Goal: Task Accomplishment & Management: Manage account settings

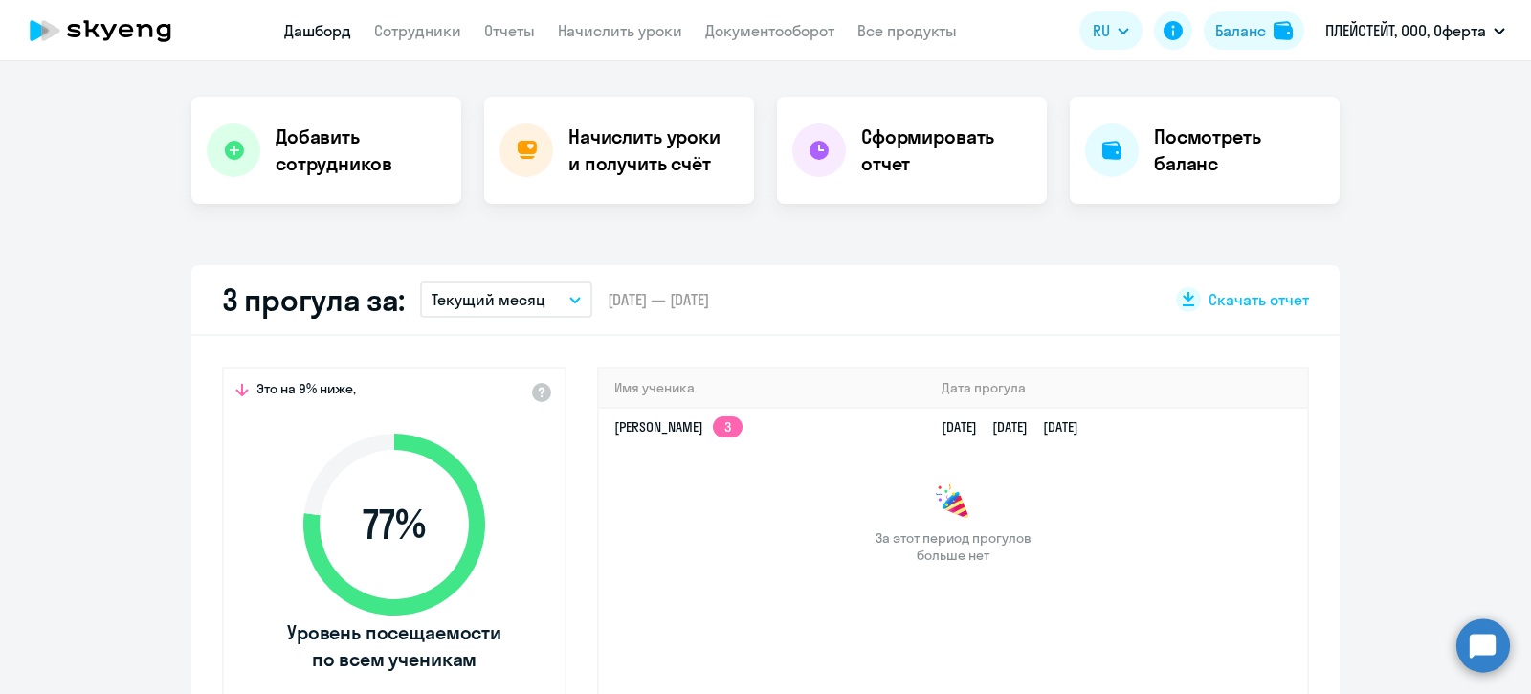
select select "30"
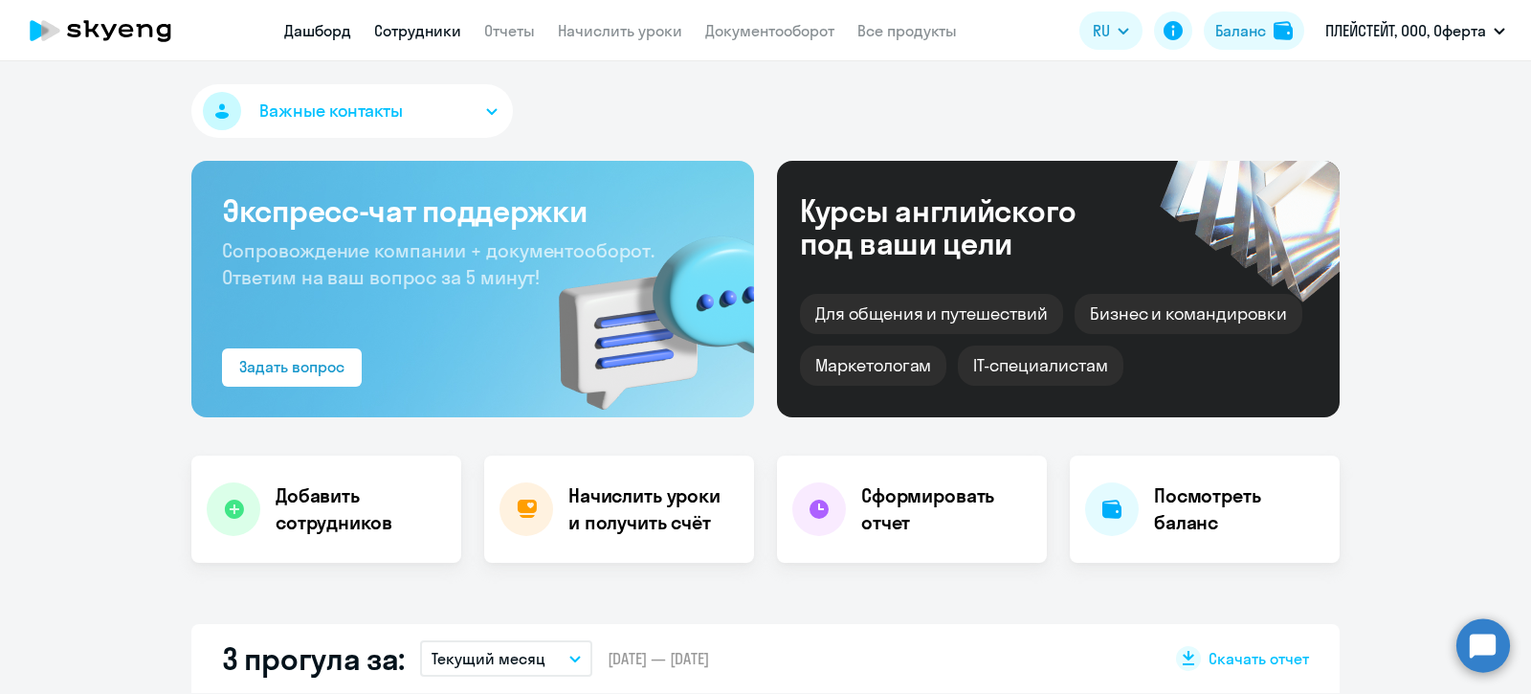
click at [417, 24] on link "Сотрудники" at bounding box center [417, 30] width 87 height 19
select select "30"
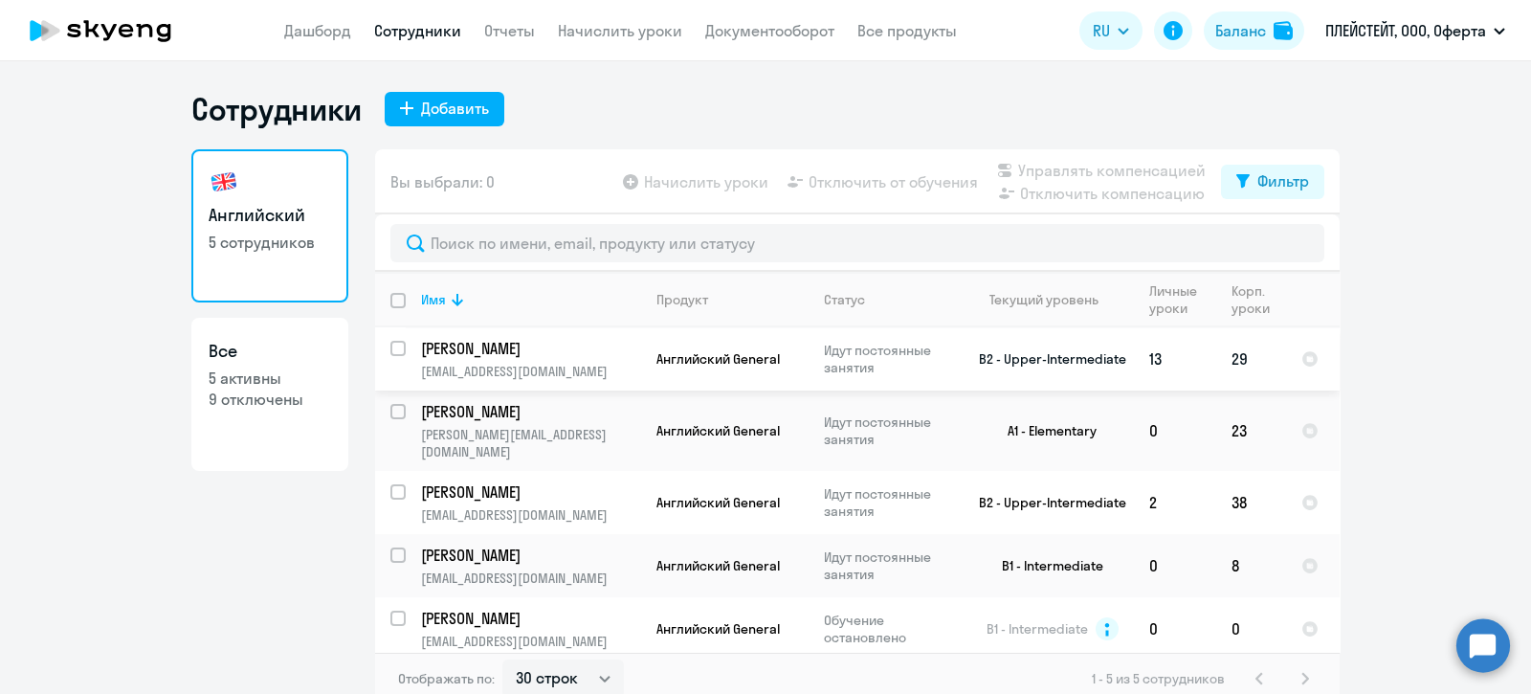
click at [390, 350] on input "select row 12357630" at bounding box center [409, 360] width 38 height 38
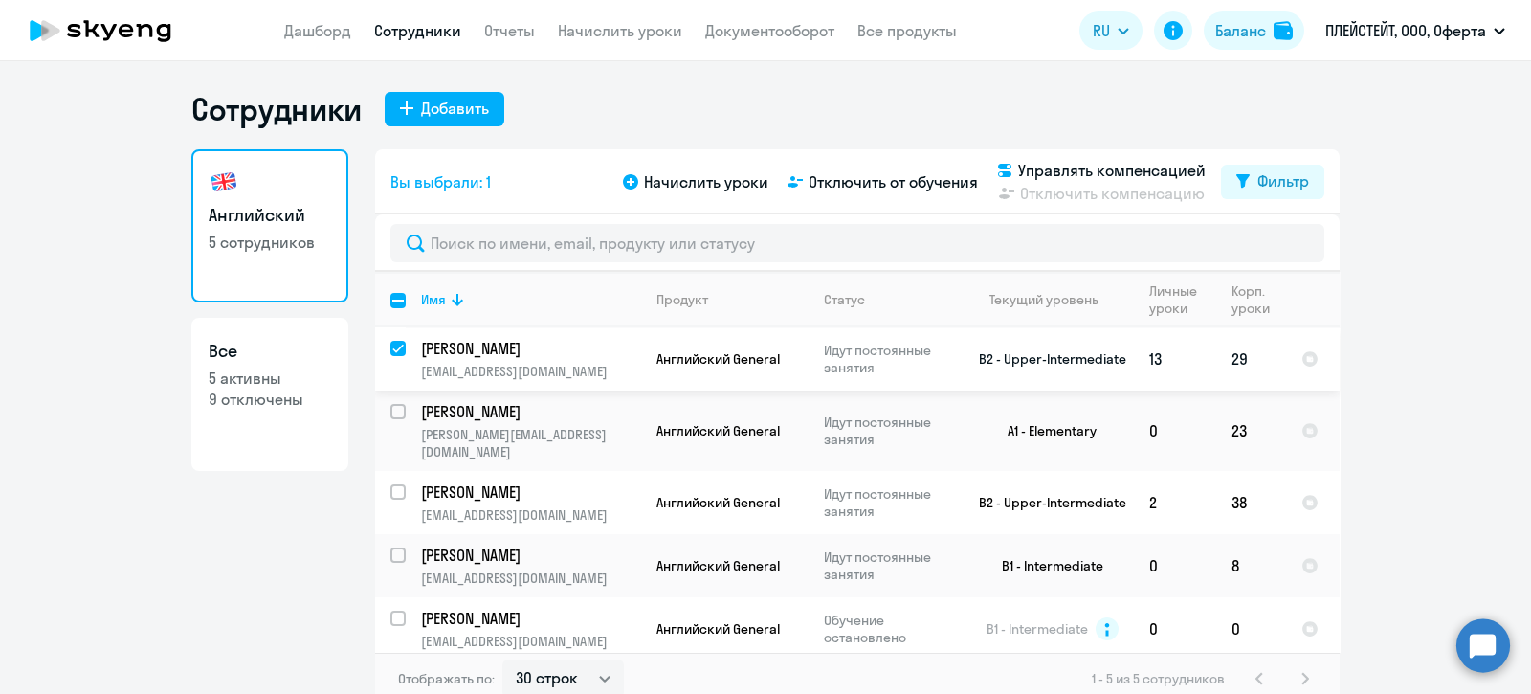
click at [390, 348] on input "deselect row 12357630" at bounding box center [409, 360] width 38 height 38
checkbox input "false"
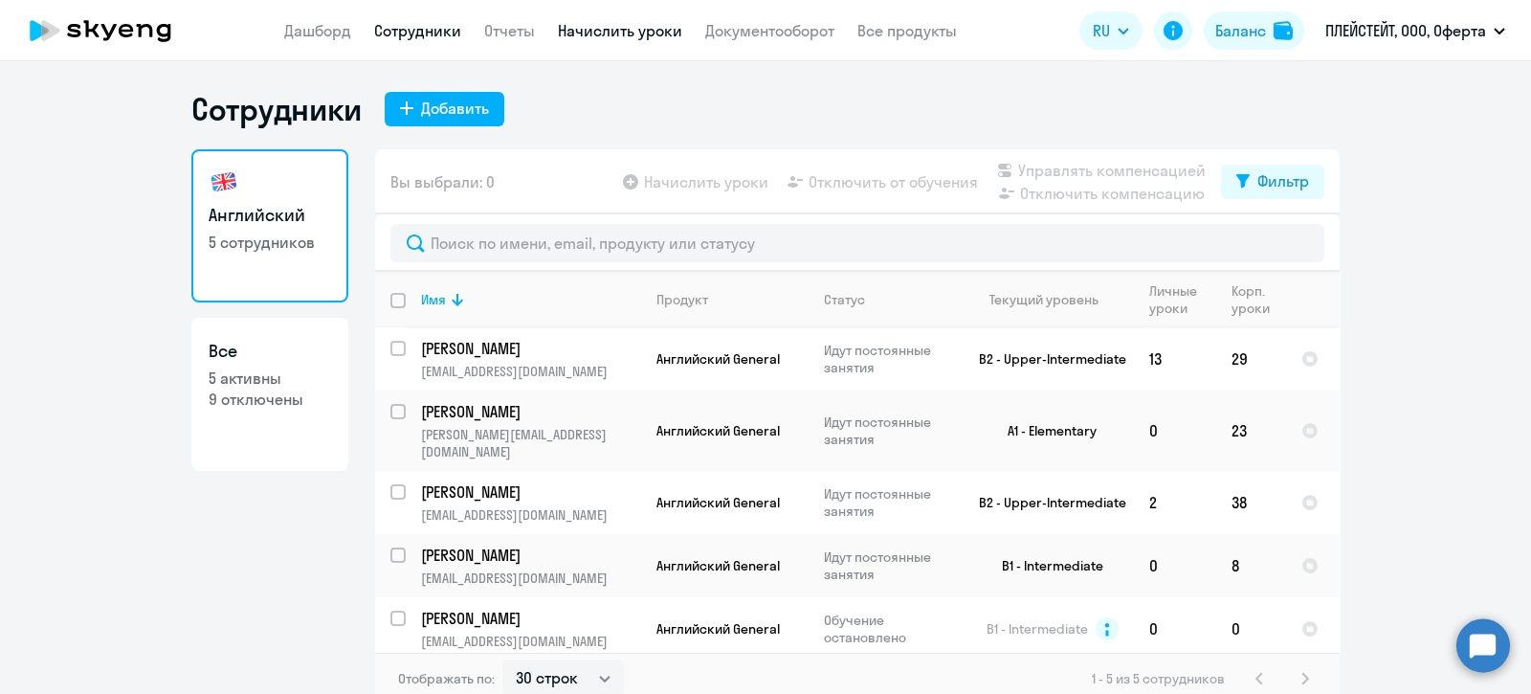
click at [597, 28] on link "Начислить уроки" at bounding box center [620, 30] width 124 height 19
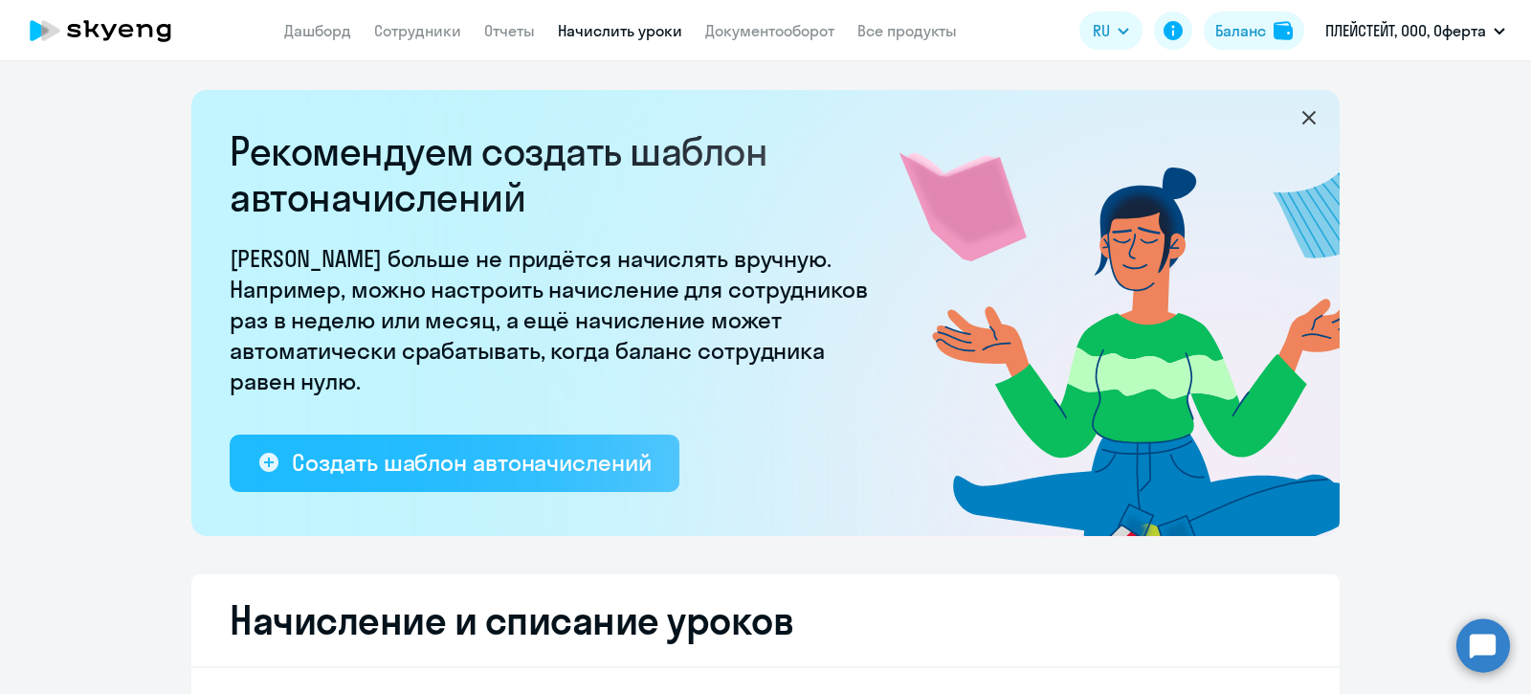
select select "10"
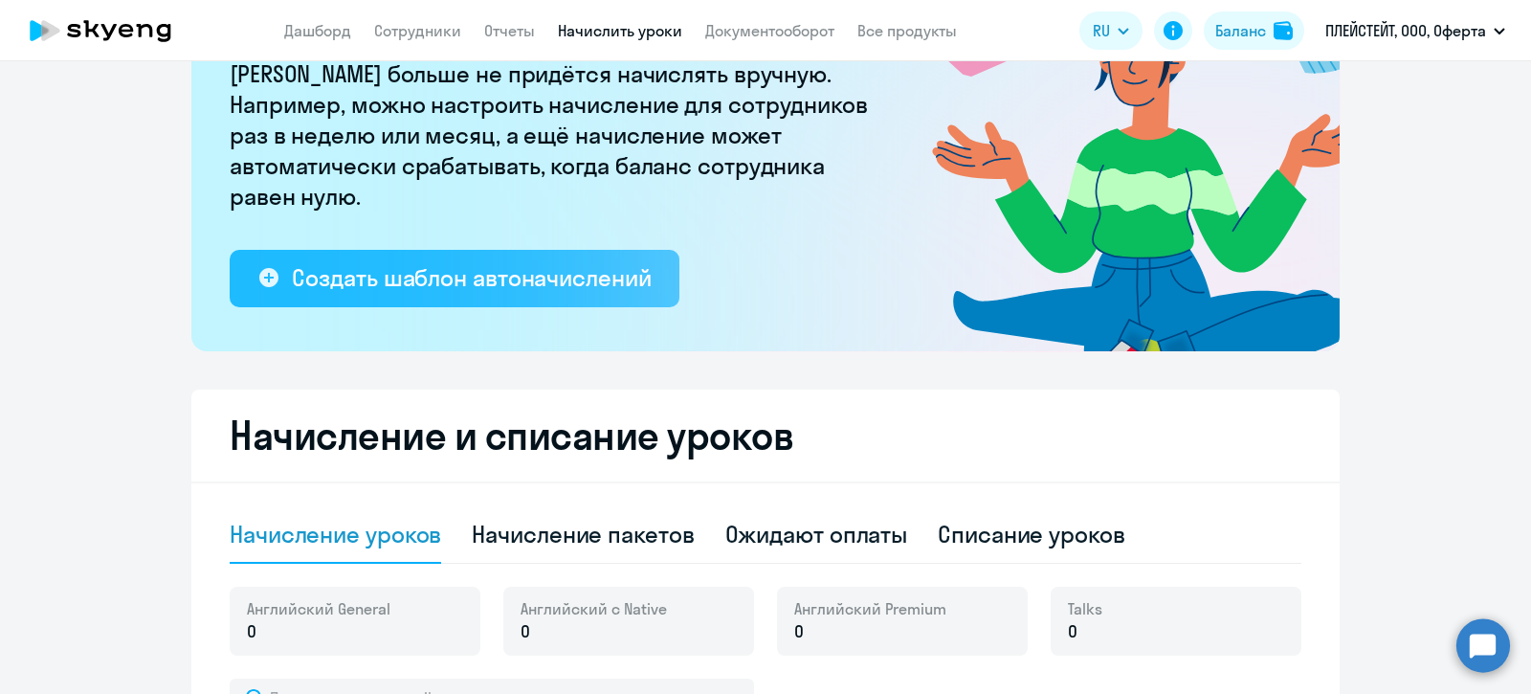
scroll to position [359, 0]
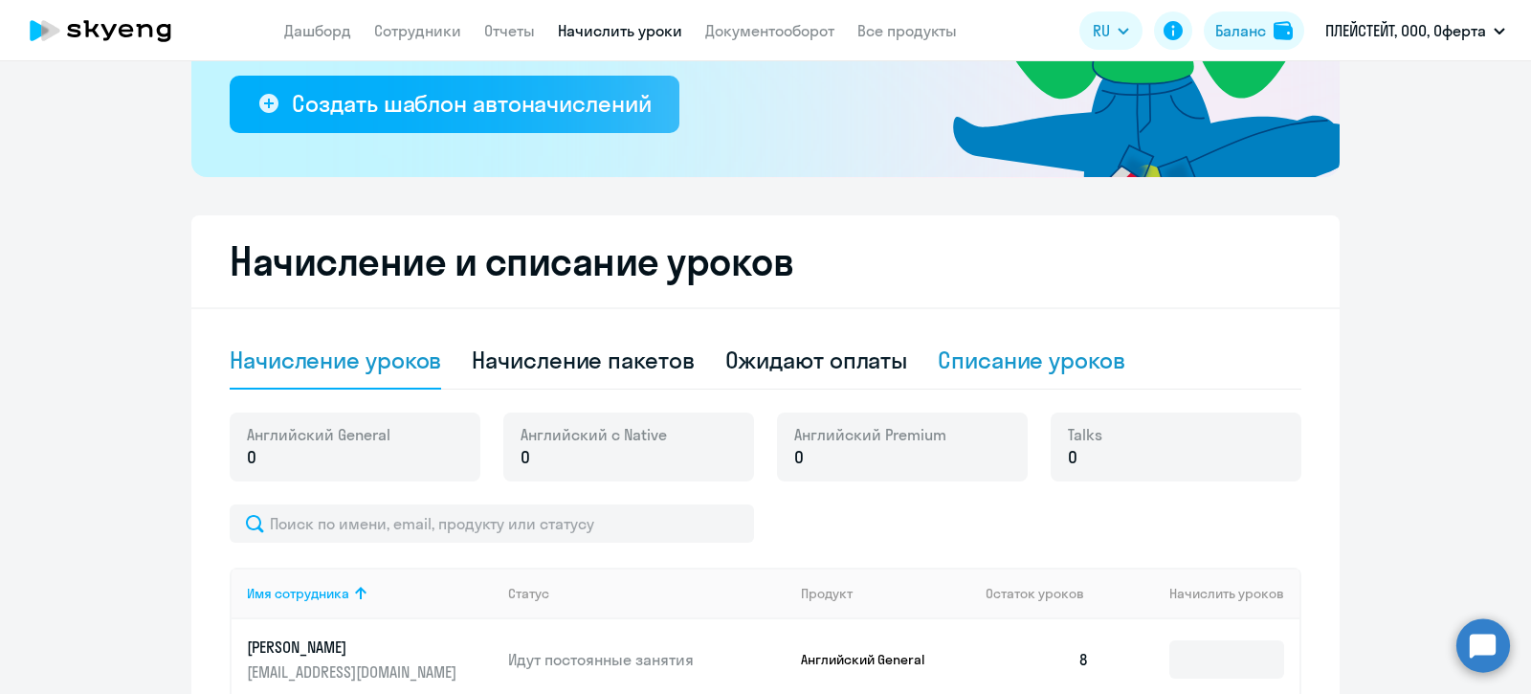
click at [1023, 359] on div "Списание уроков" at bounding box center [1032, 359] width 188 height 31
select select "10"
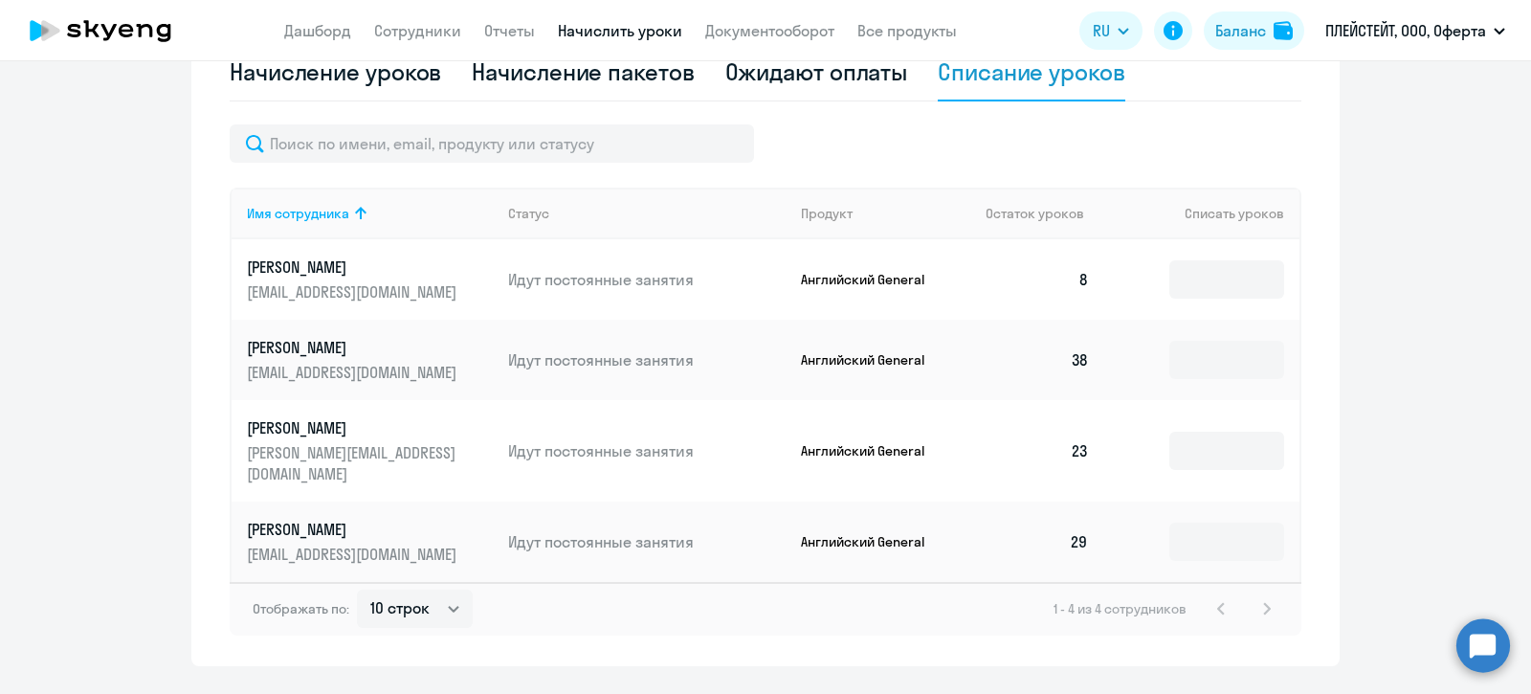
scroll to position [675, 0]
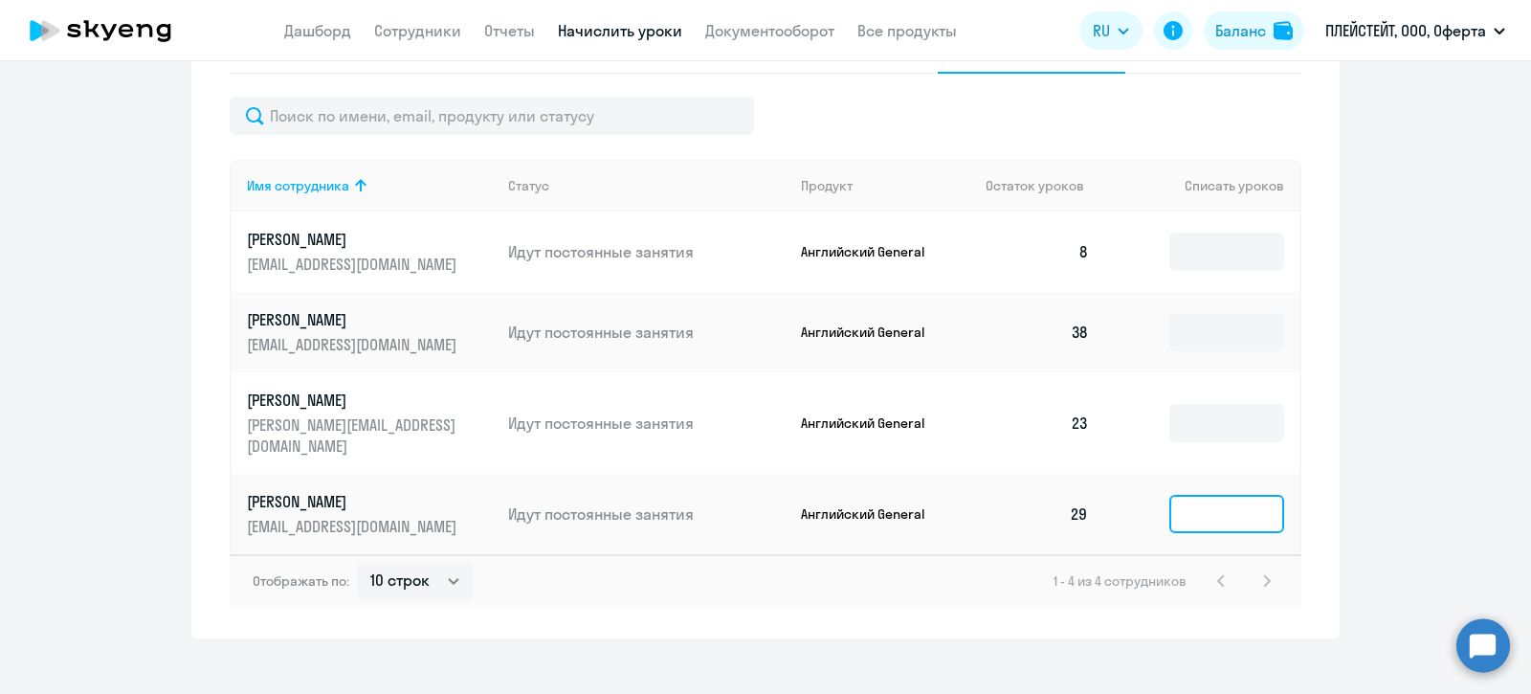
click at [1200, 495] on input at bounding box center [1226, 514] width 115 height 38
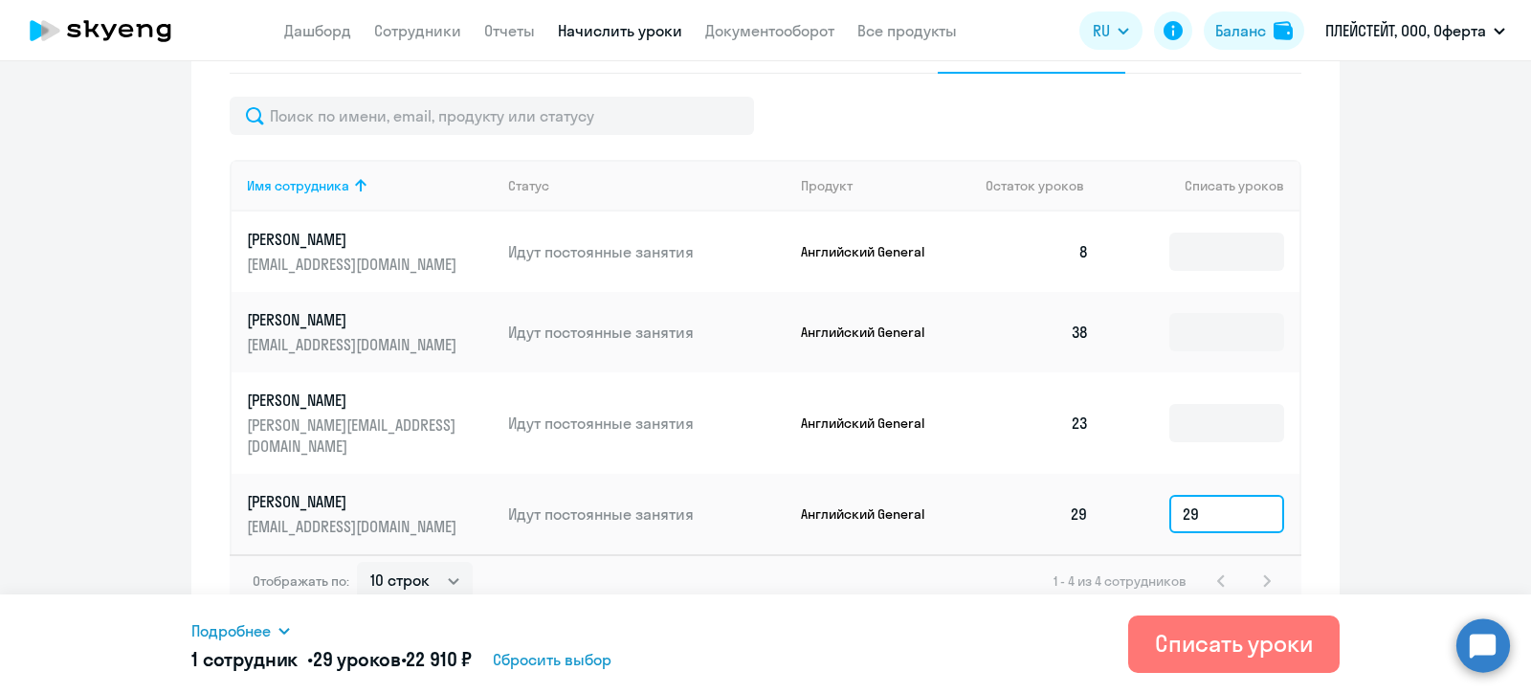
type input "29"
click at [287, 627] on icon at bounding box center [284, 630] width 15 height 15
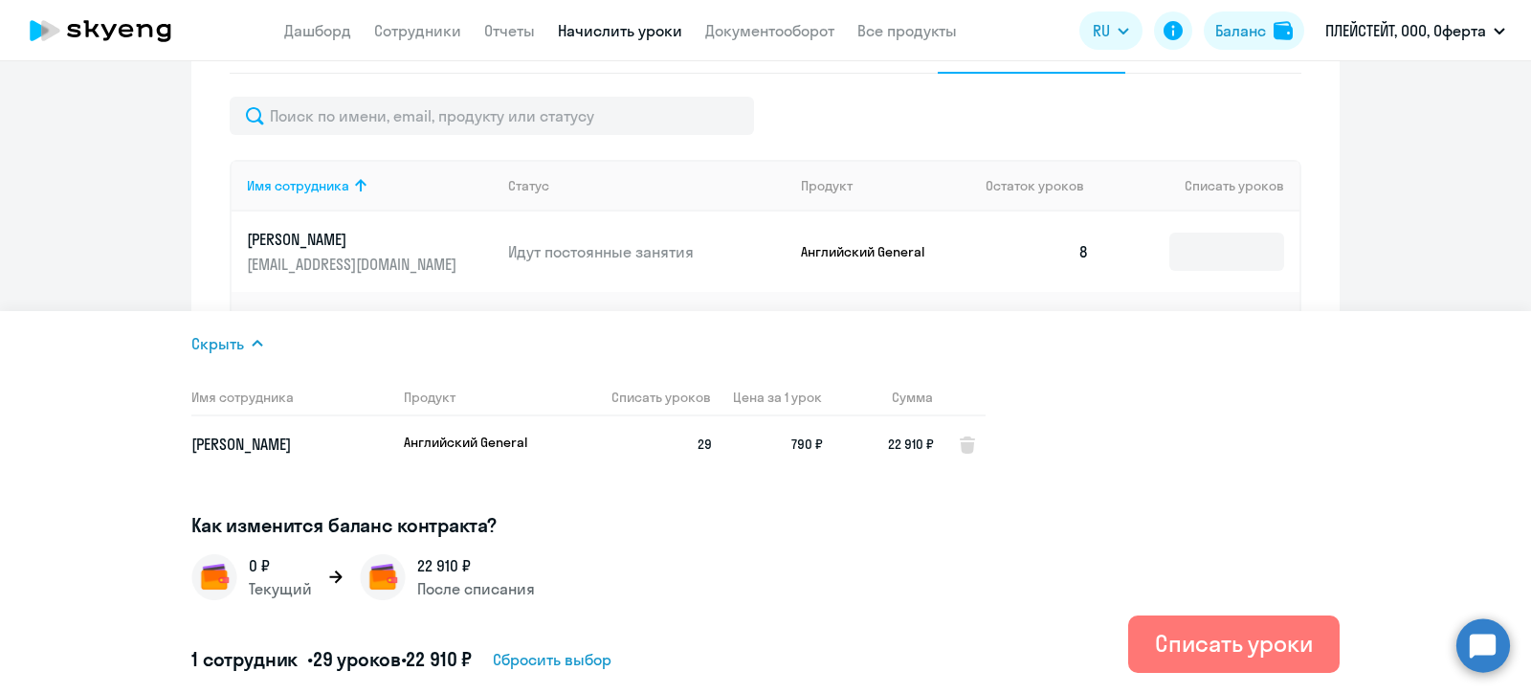
click at [254, 338] on icon at bounding box center [257, 343] width 15 height 15
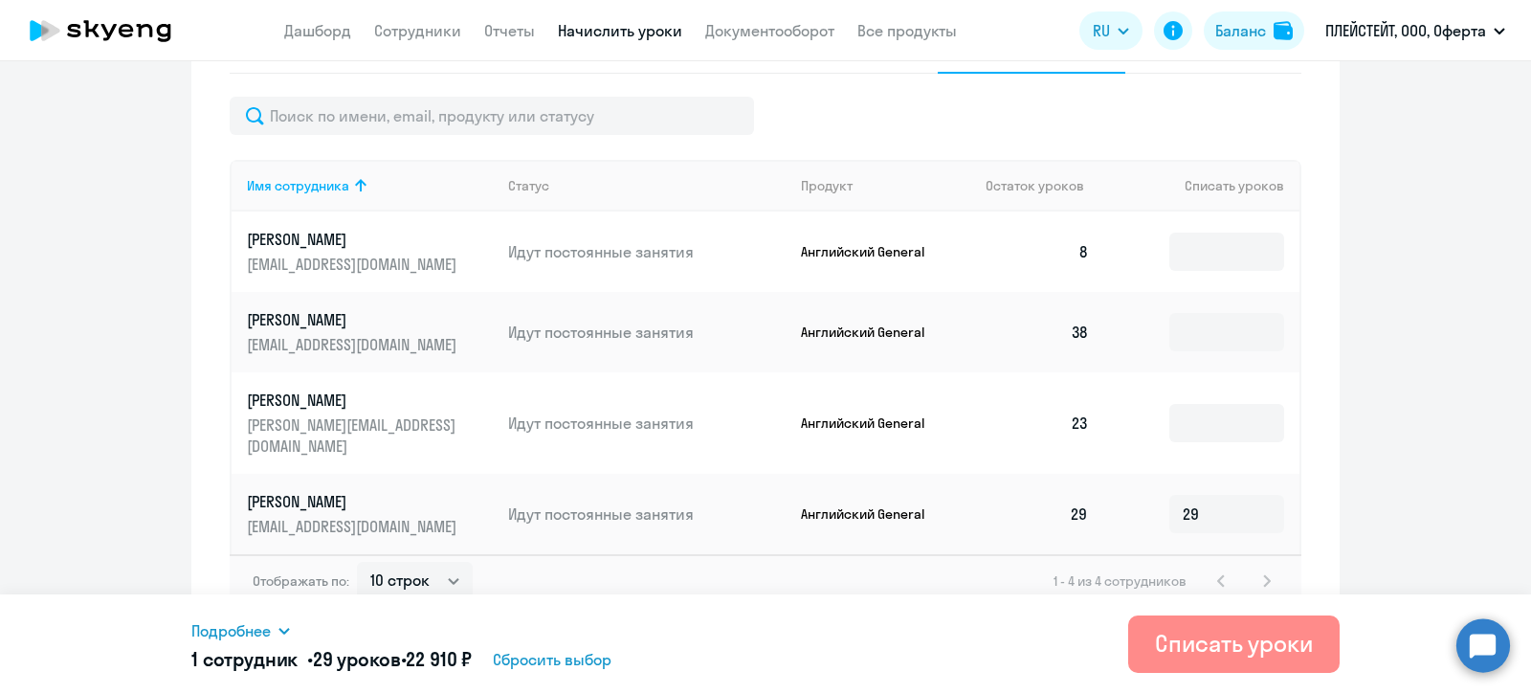
click at [1236, 644] on div "Списать уроки" at bounding box center [1234, 643] width 158 height 31
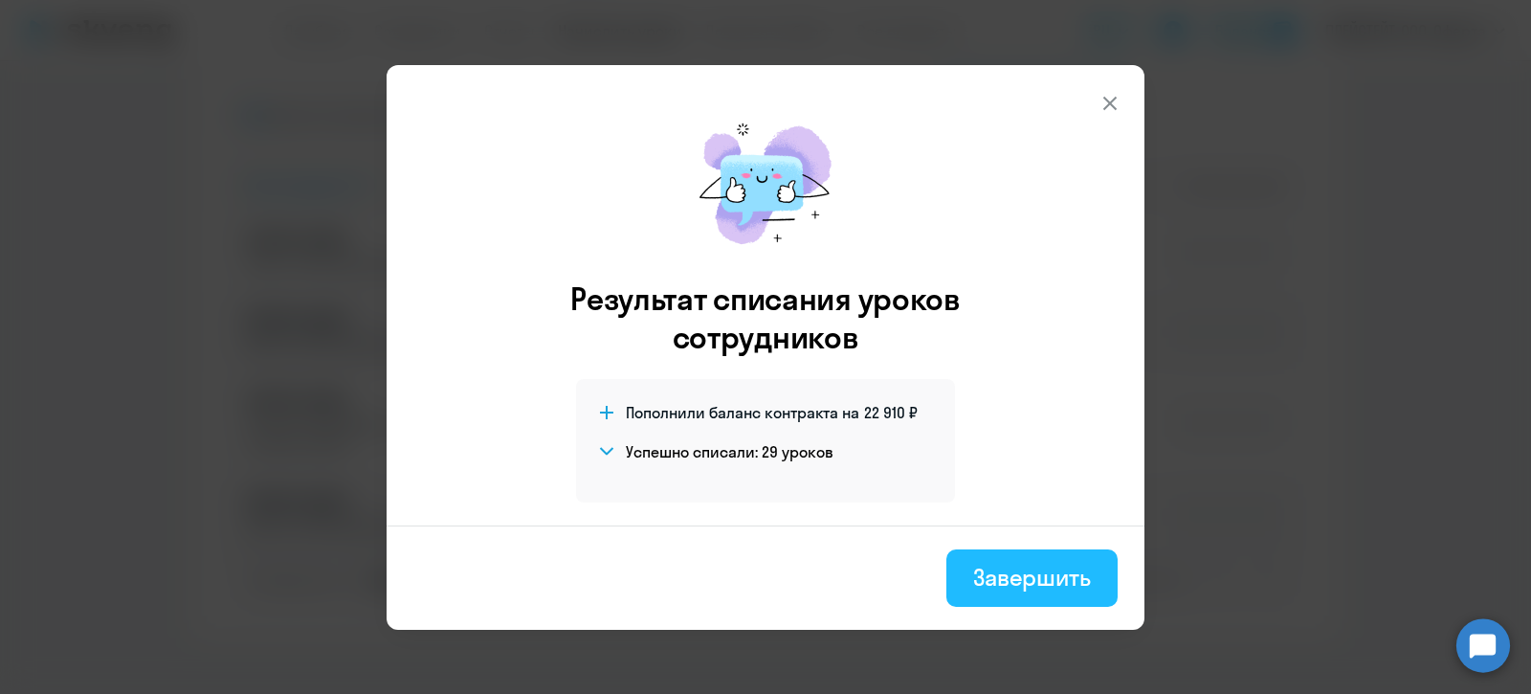
click at [1053, 579] on div "Завершить" at bounding box center [1032, 577] width 118 height 31
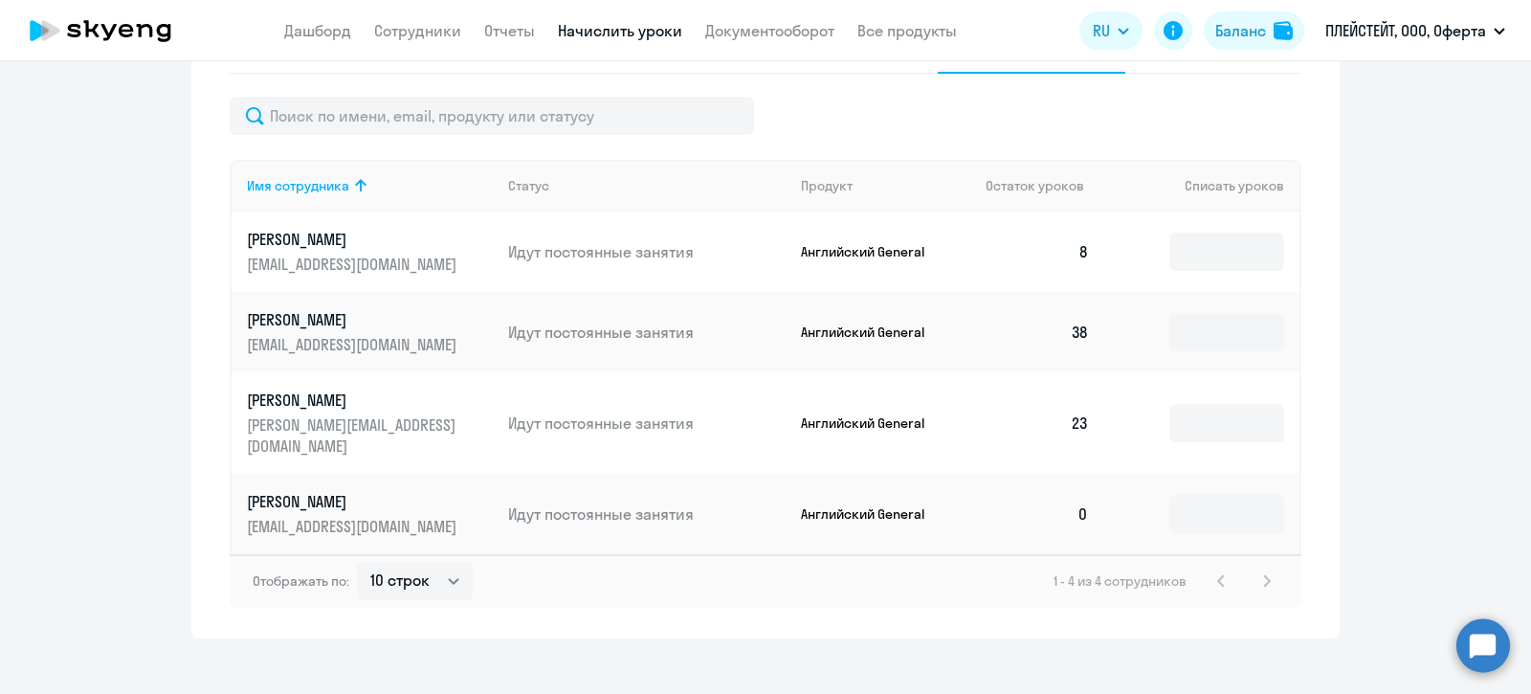
scroll to position [0, 0]
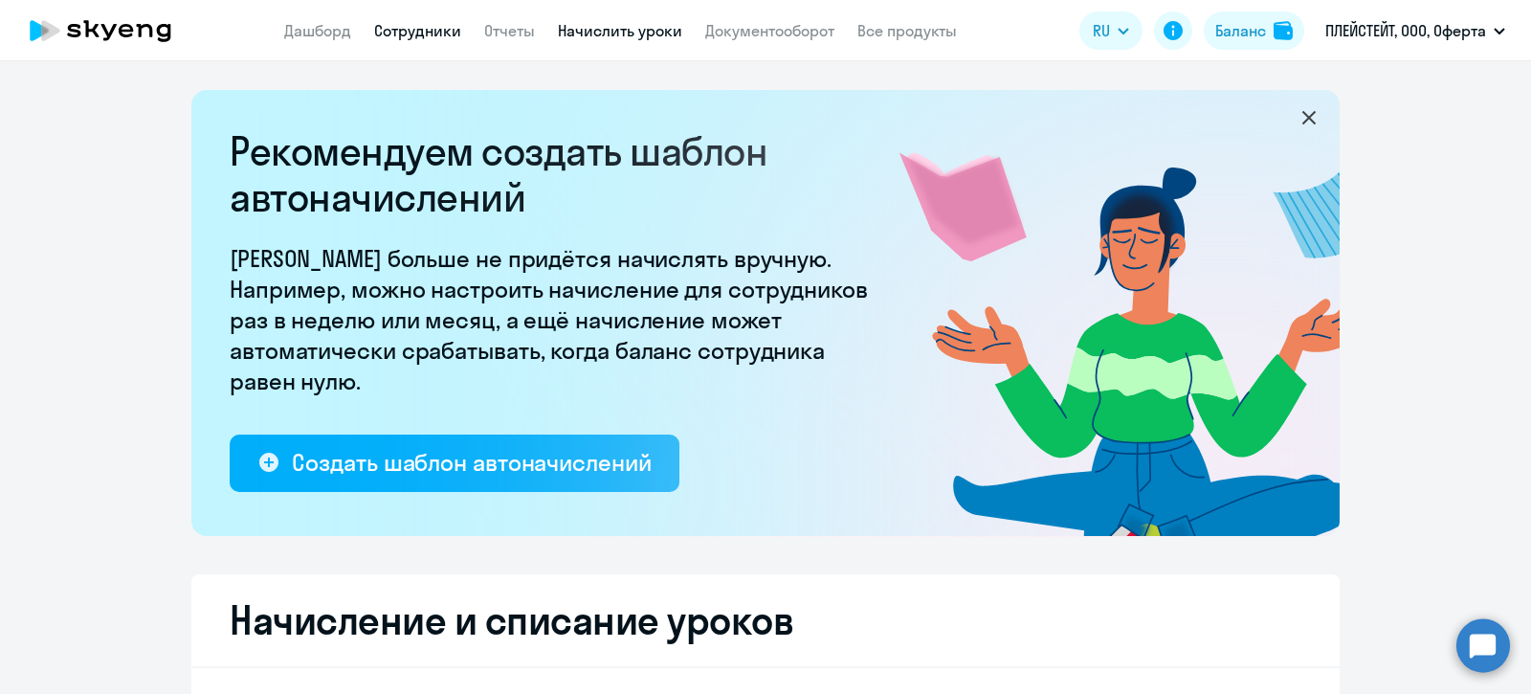
click at [412, 28] on link "Сотрудники" at bounding box center [417, 30] width 87 height 19
select select "30"
